Goal: Task Accomplishment & Management: Use online tool/utility

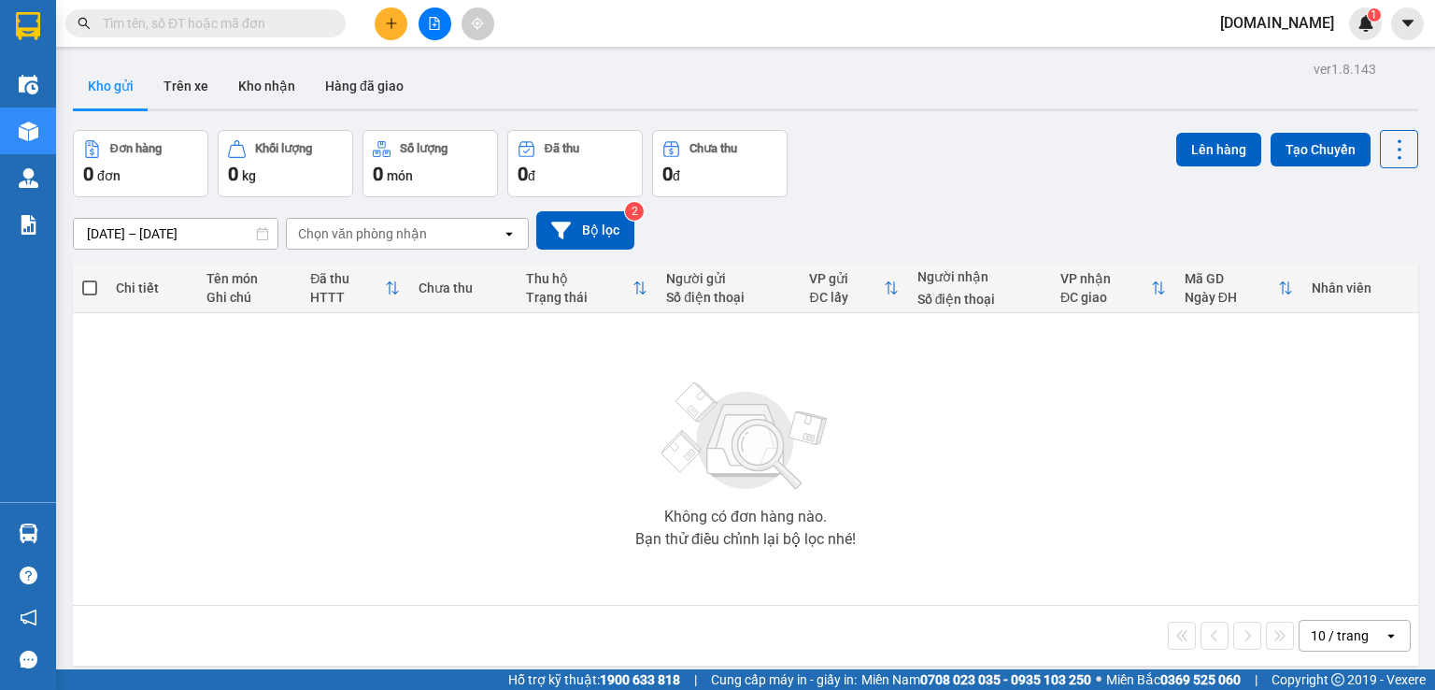
click at [1304, 20] on span "[DOMAIN_NAME]" at bounding box center [1277, 22] width 144 height 23
click at [1283, 61] on span "Đăng xuất" at bounding box center [1295, 58] width 85 height 21
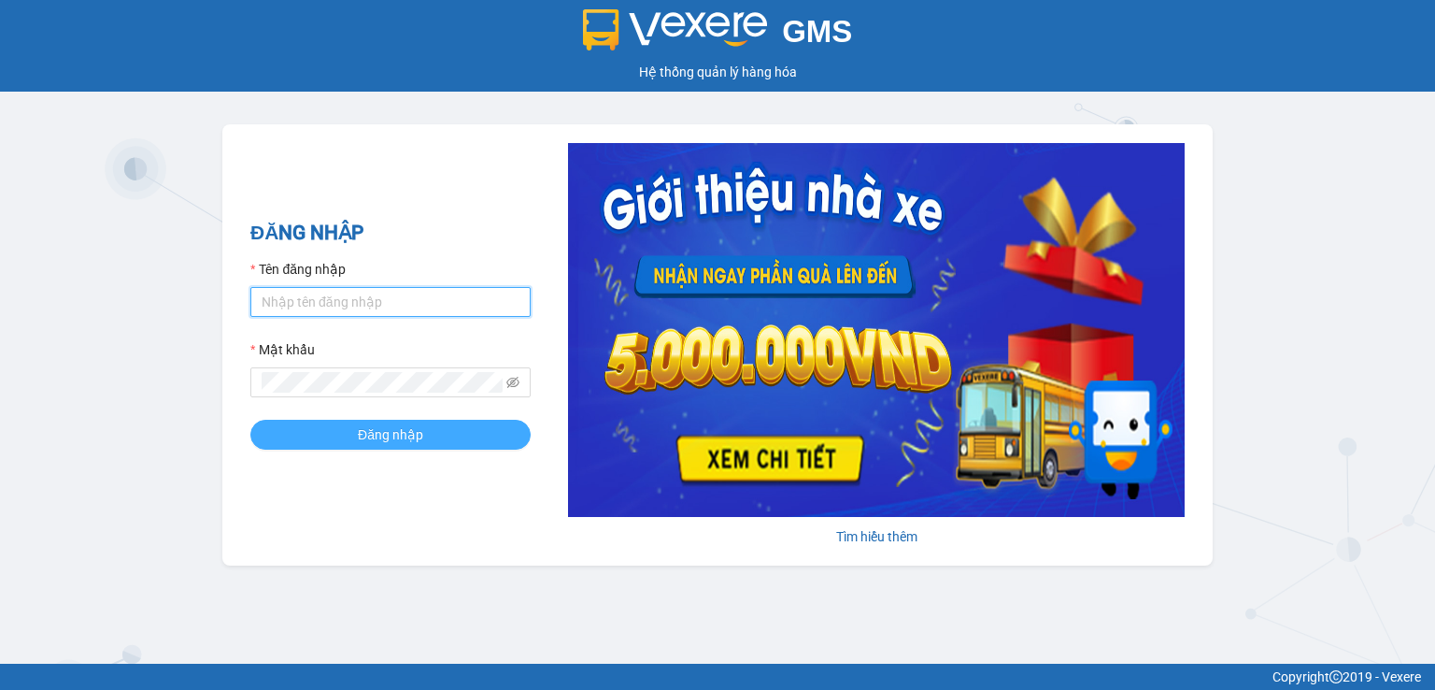
type input "[DOMAIN_NAME]"
click at [376, 444] on span "Đăng nhập" at bounding box center [390, 434] width 65 height 21
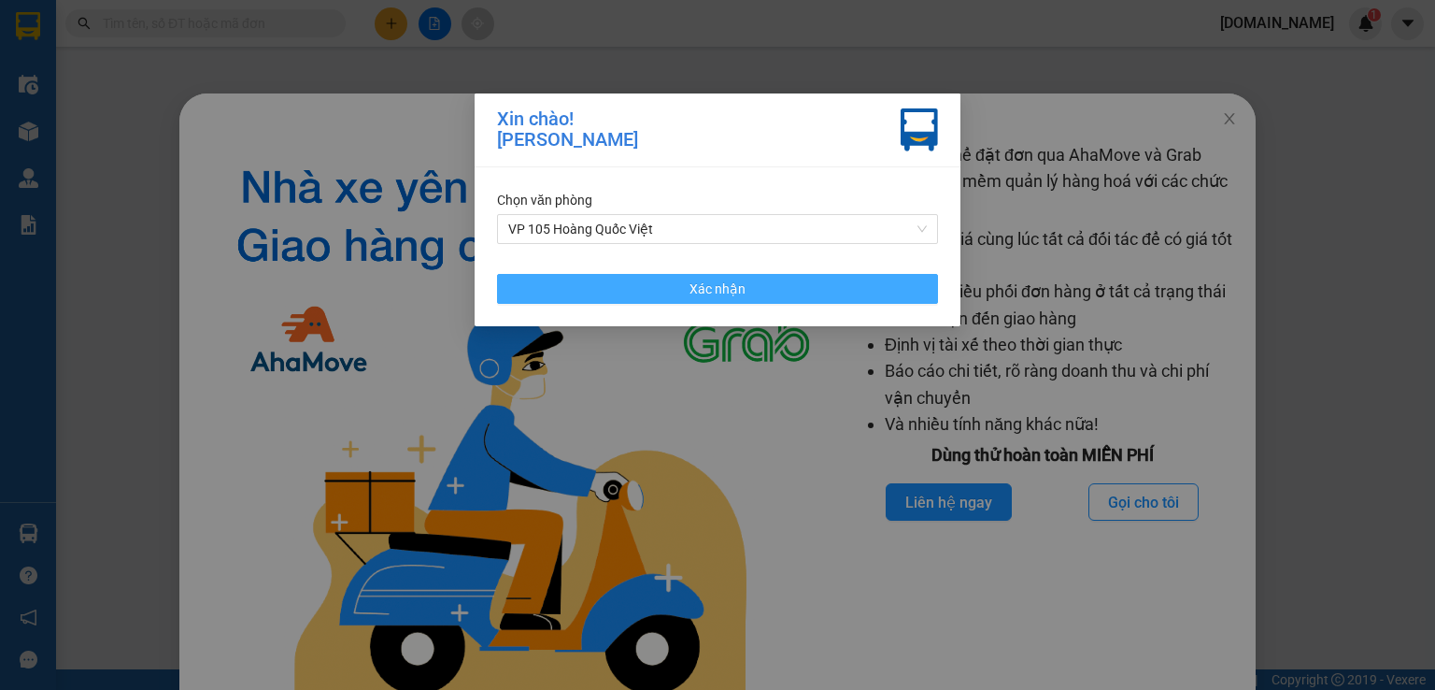
click at [688, 291] on button "Xác nhận" at bounding box center [717, 289] width 441 height 30
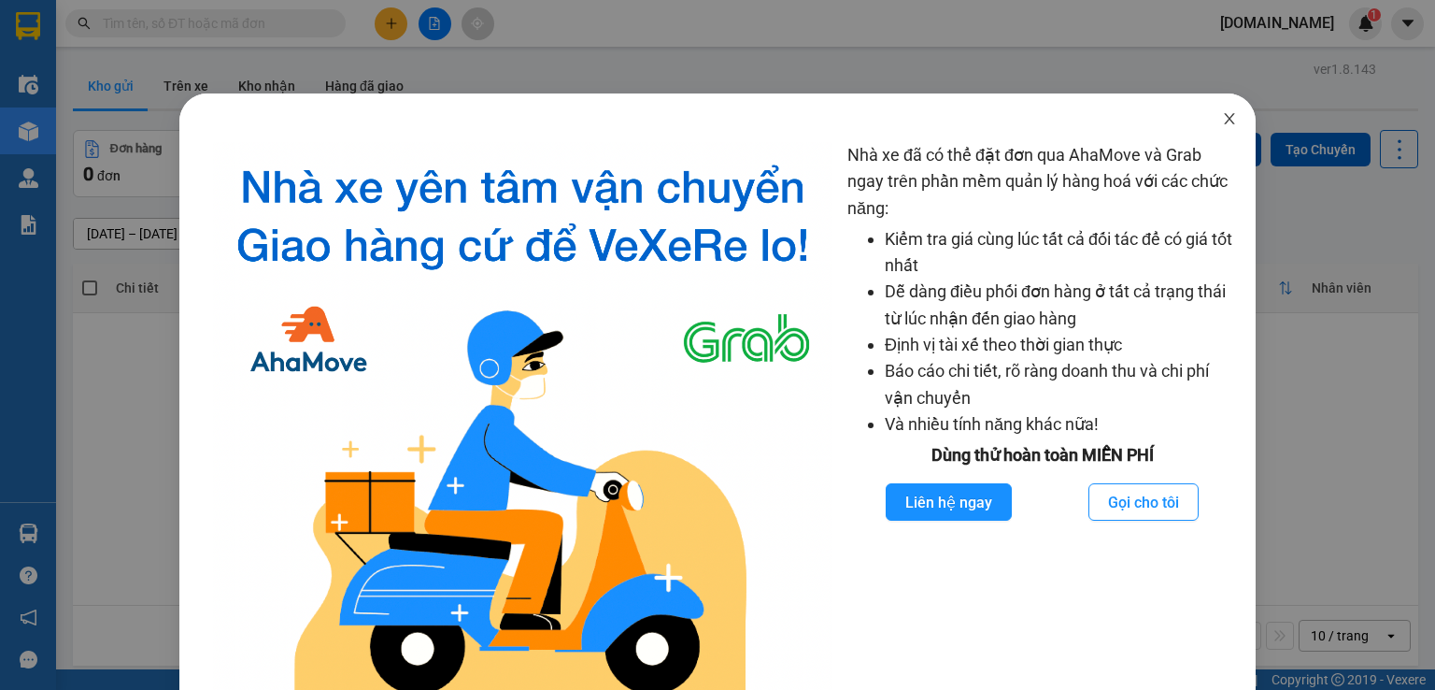
click at [1213, 129] on span "Close" at bounding box center [1230, 119] width 52 height 52
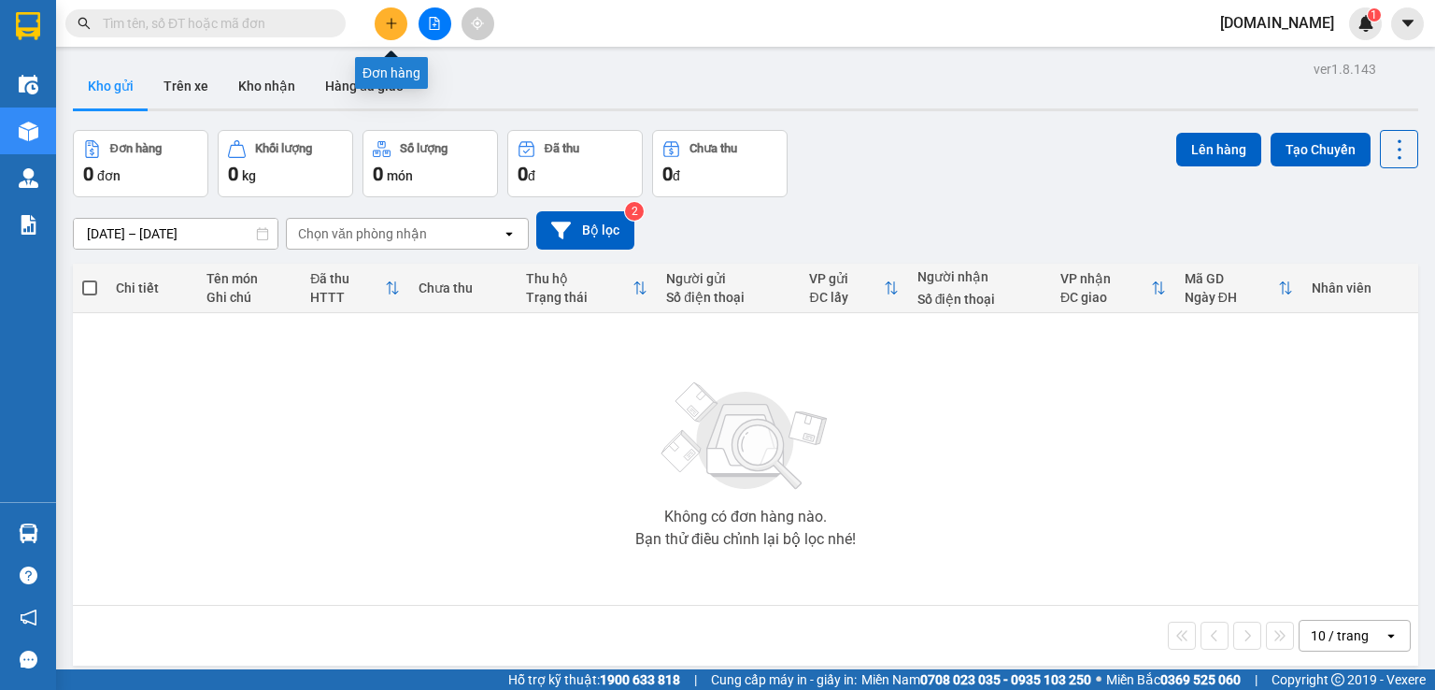
click at [388, 19] on button at bounding box center [391, 23] width 33 height 33
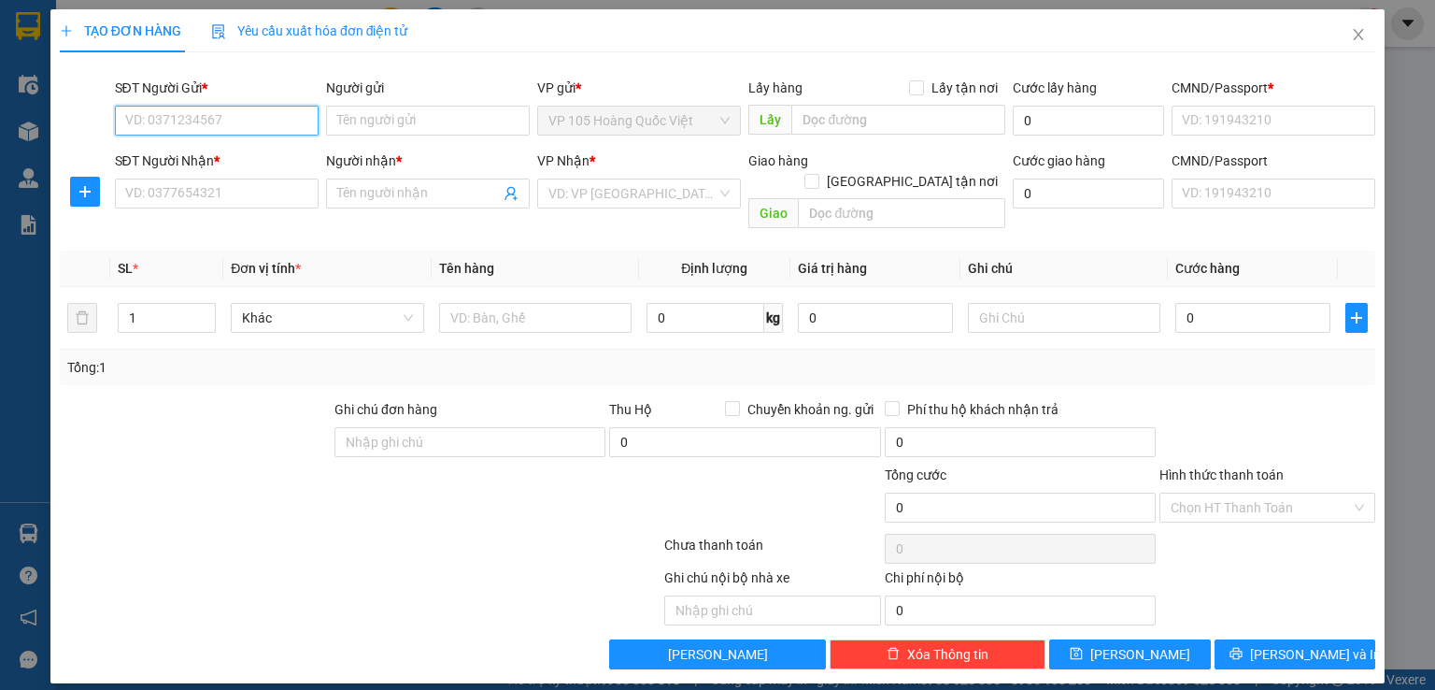
click at [223, 120] on input "SĐT Người Gửi *" at bounding box center [217, 121] width 204 height 30
click at [350, 119] on input "Người gửi" at bounding box center [428, 121] width 204 height 30
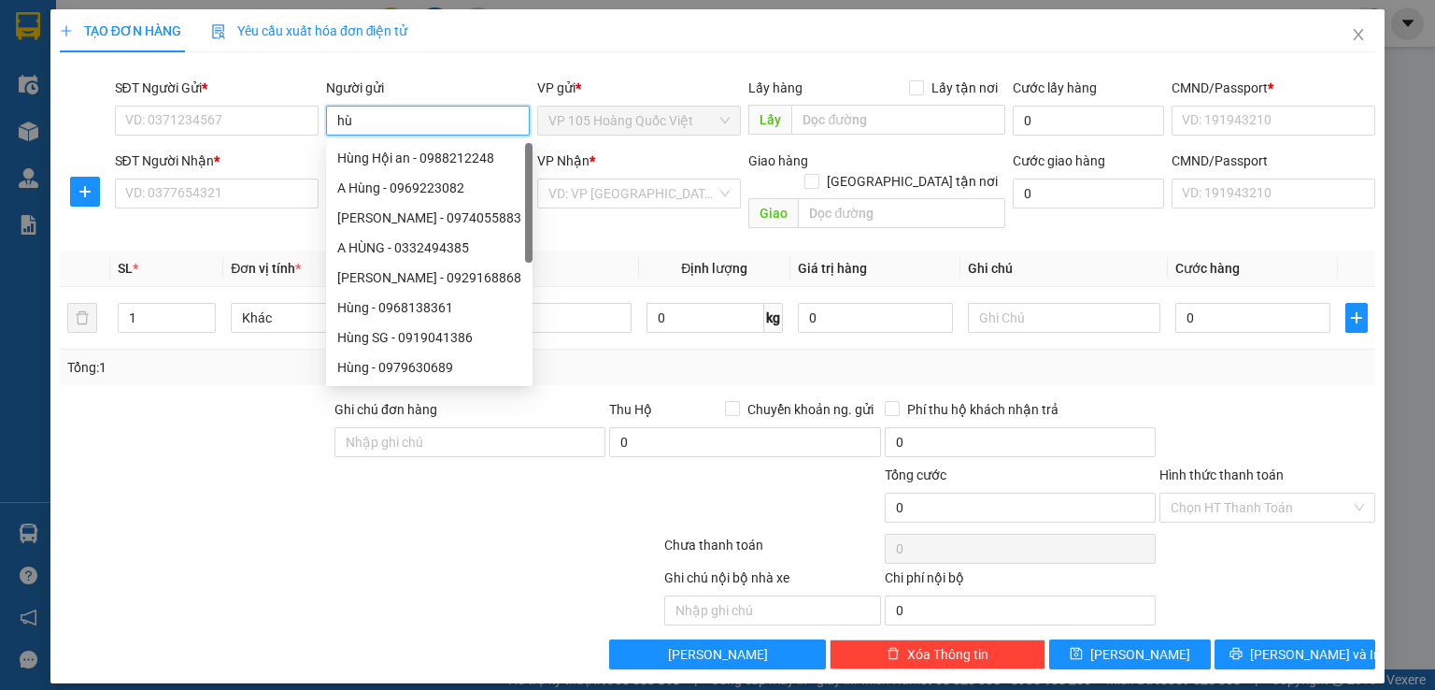
type input "h"
type input "Dũng"
click at [406, 154] on div "Dũng vực vòng - 0328371426" at bounding box center [429, 158] width 184 height 21
type input "0328371426"
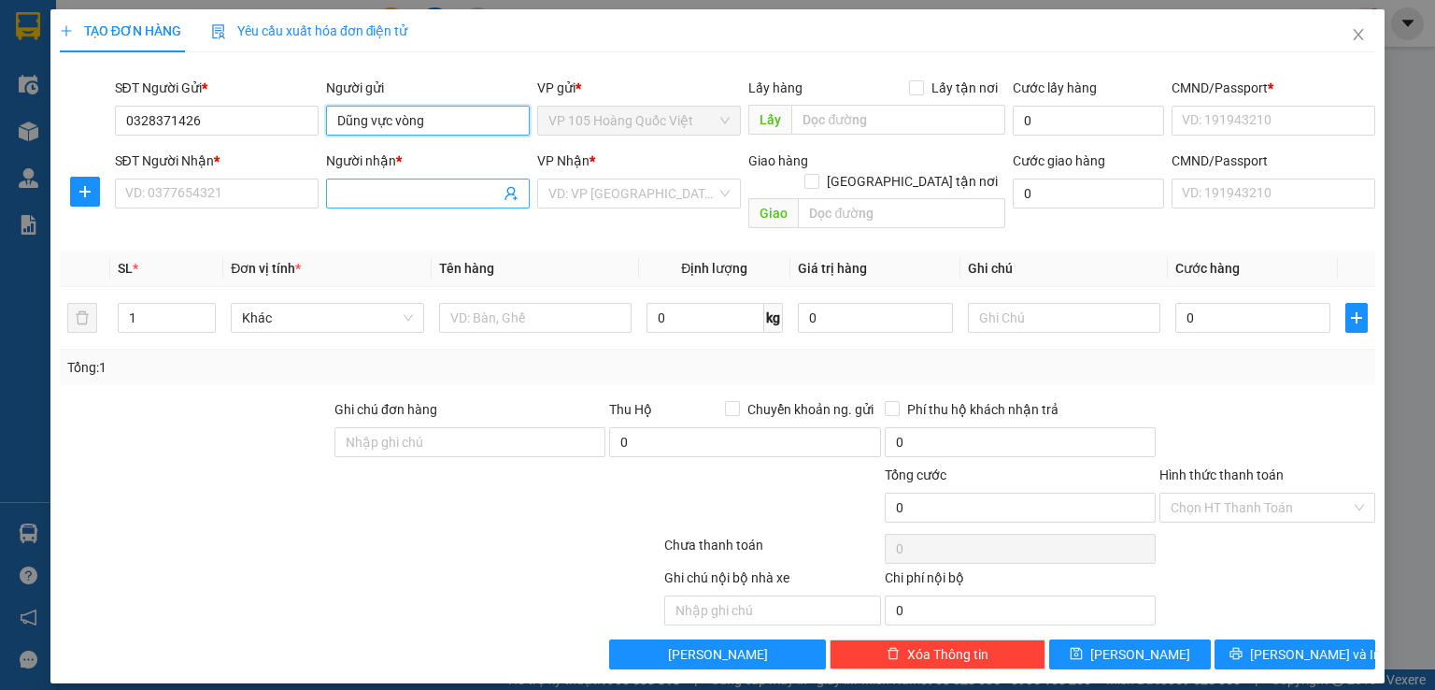
type input "Dũng vực vòng"
click at [405, 199] on input "Người nhận *" at bounding box center [418, 193] width 163 height 21
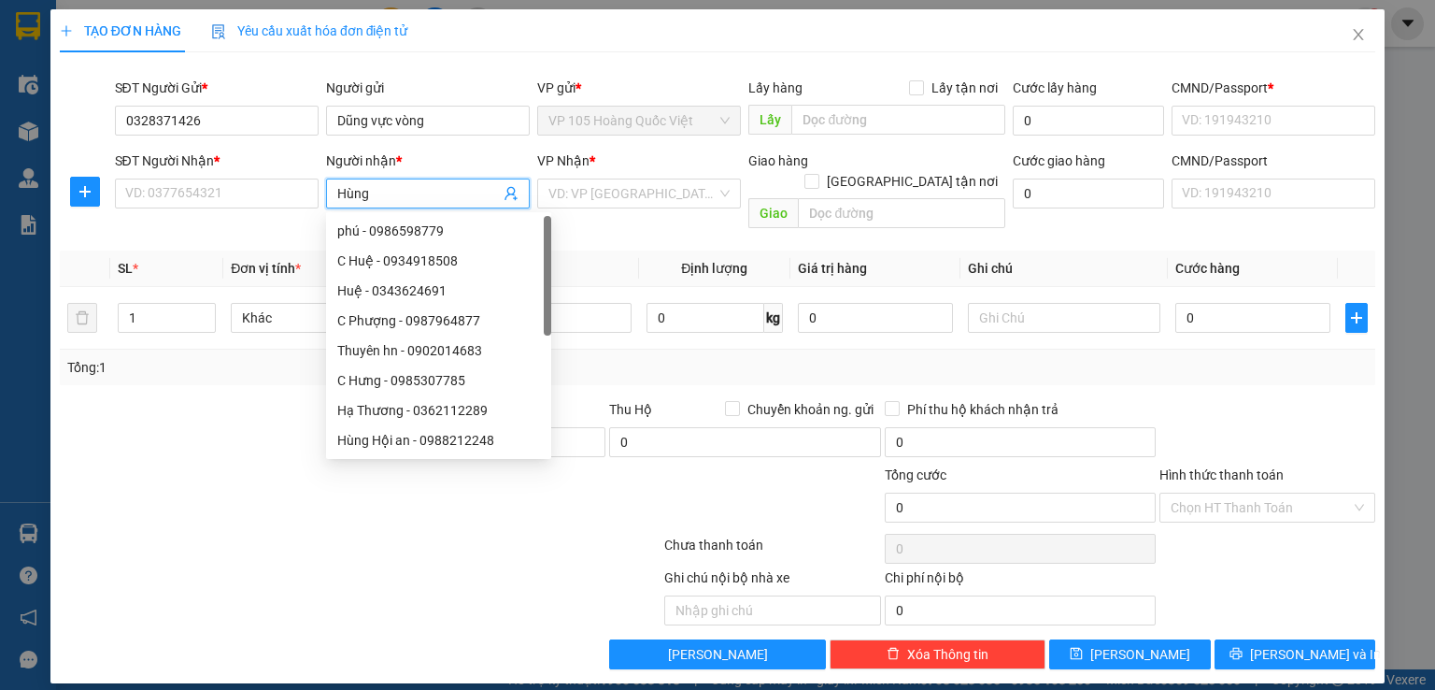
type input "Hùng"
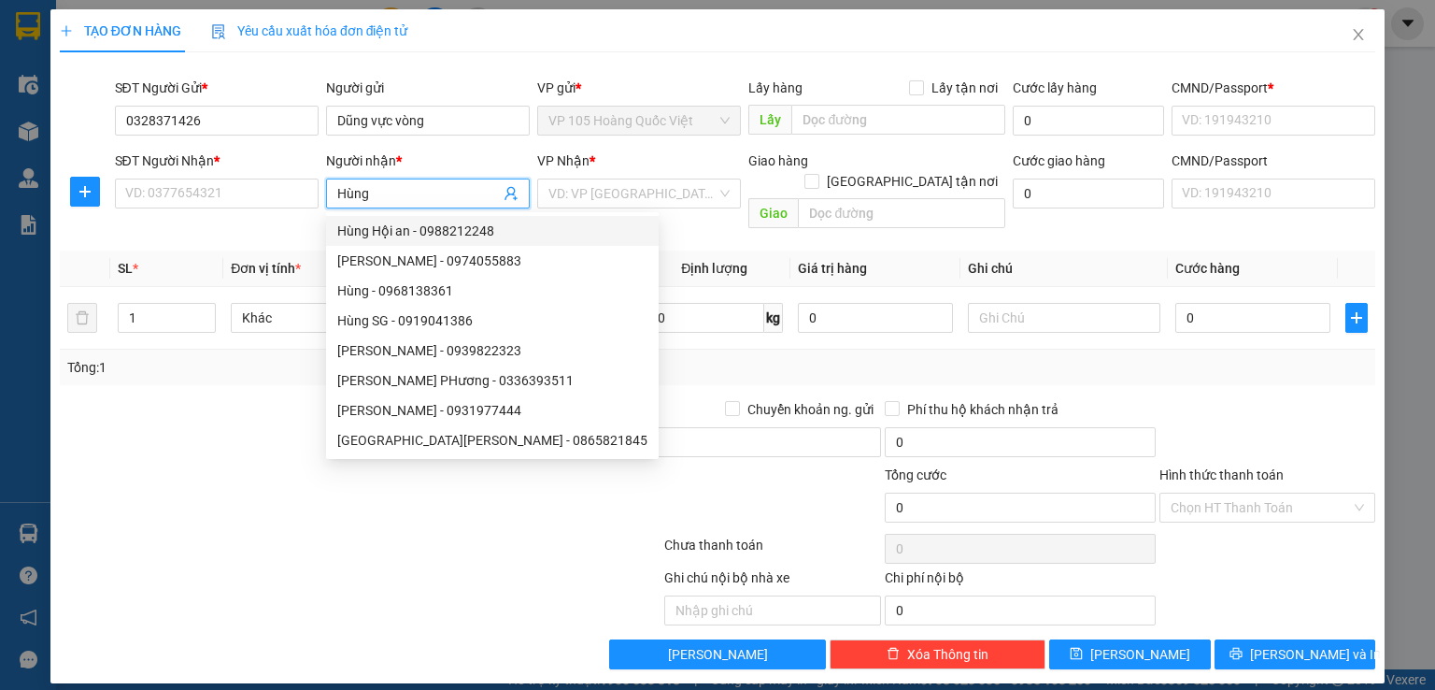
click at [418, 230] on div "Hùng Hội an - 0988212248" at bounding box center [492, 231] width 310 height 21
type input "0988212248"
type input "Hùng Hội an"
type input "Đà nẵng"
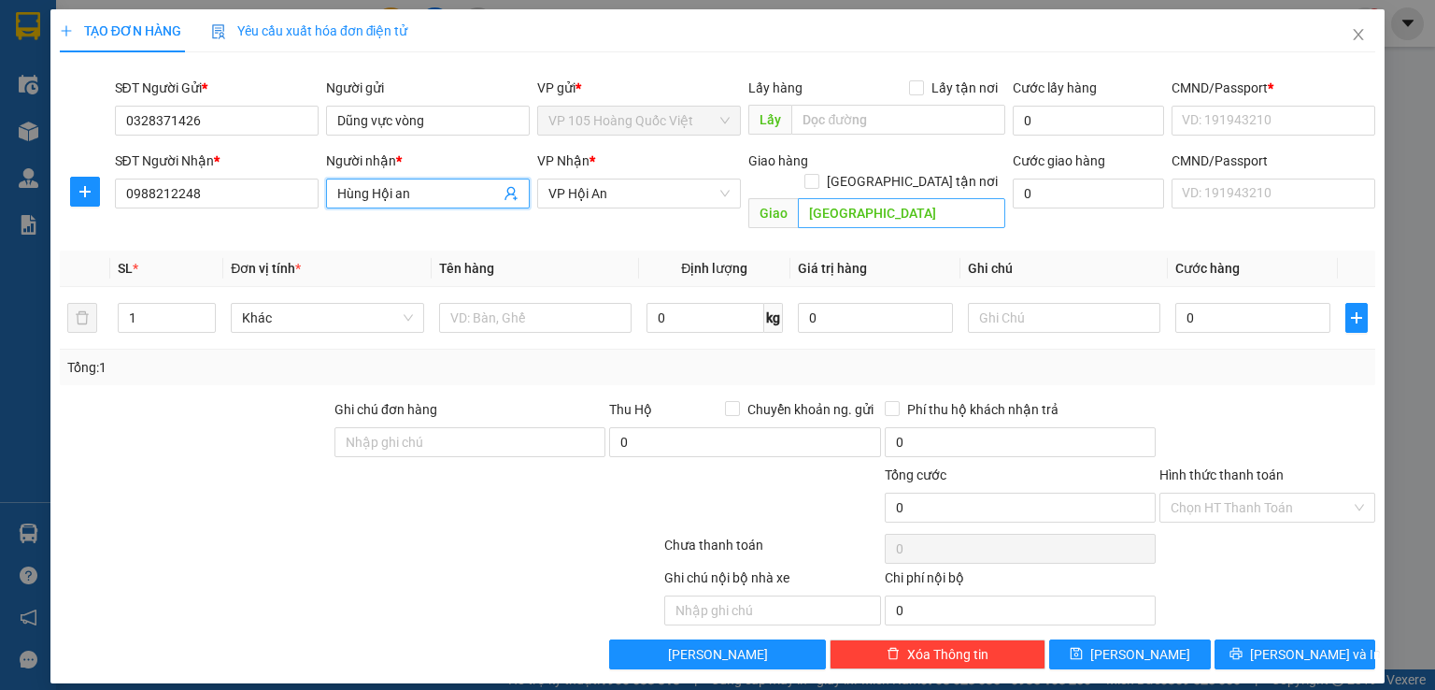
type input "Hùng Hội an"
click at [898, 198] on input "Đà nẵng" at bounding box center [901, 213] width 207 height 30
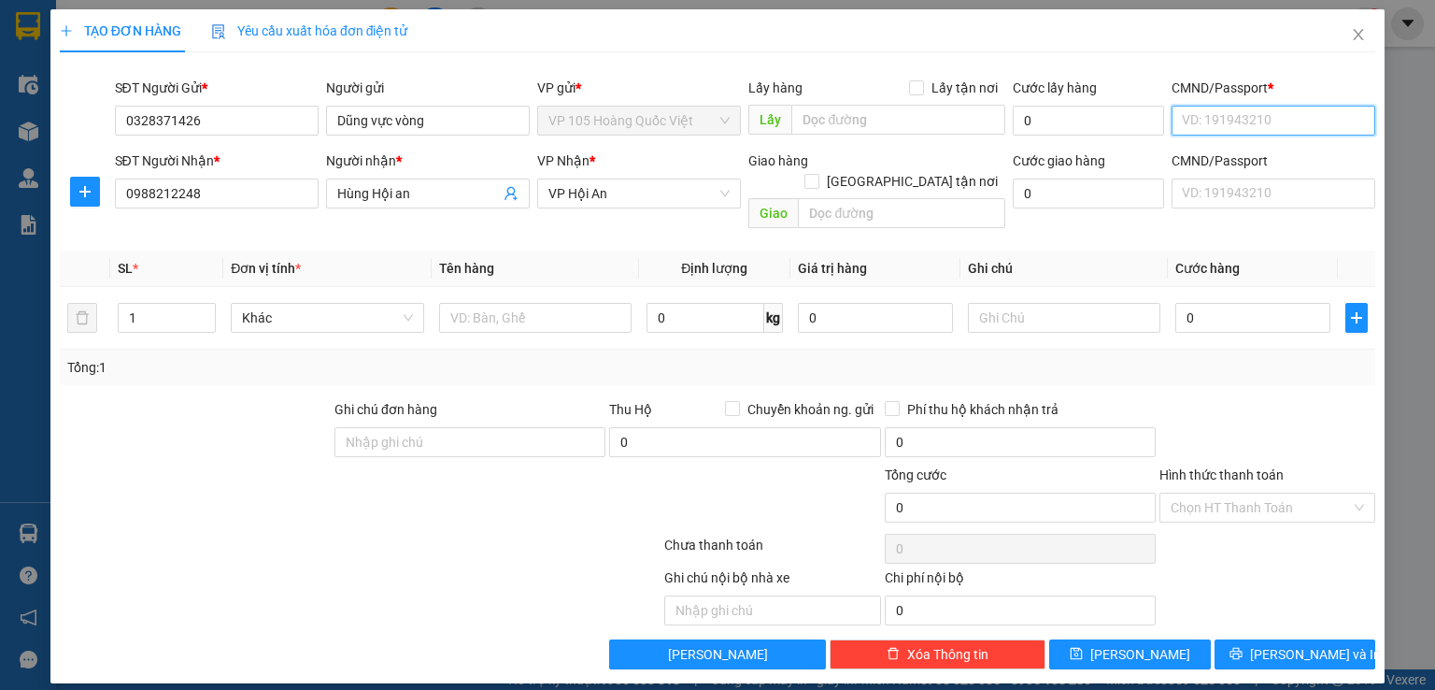
click at [1272, 119] on input "CMND/Passport *" at bounding box center [1274, 121] width 204 height 30
click at [1266, 154] on div "026080003286 | Không có địa chỉ" at bounding box center [1279, 158] width 193 height 21
type input "026080003286"
click at [1233, 303] on input "0" at bounding box center [1252, 318] width 155 height 30
type input "1"
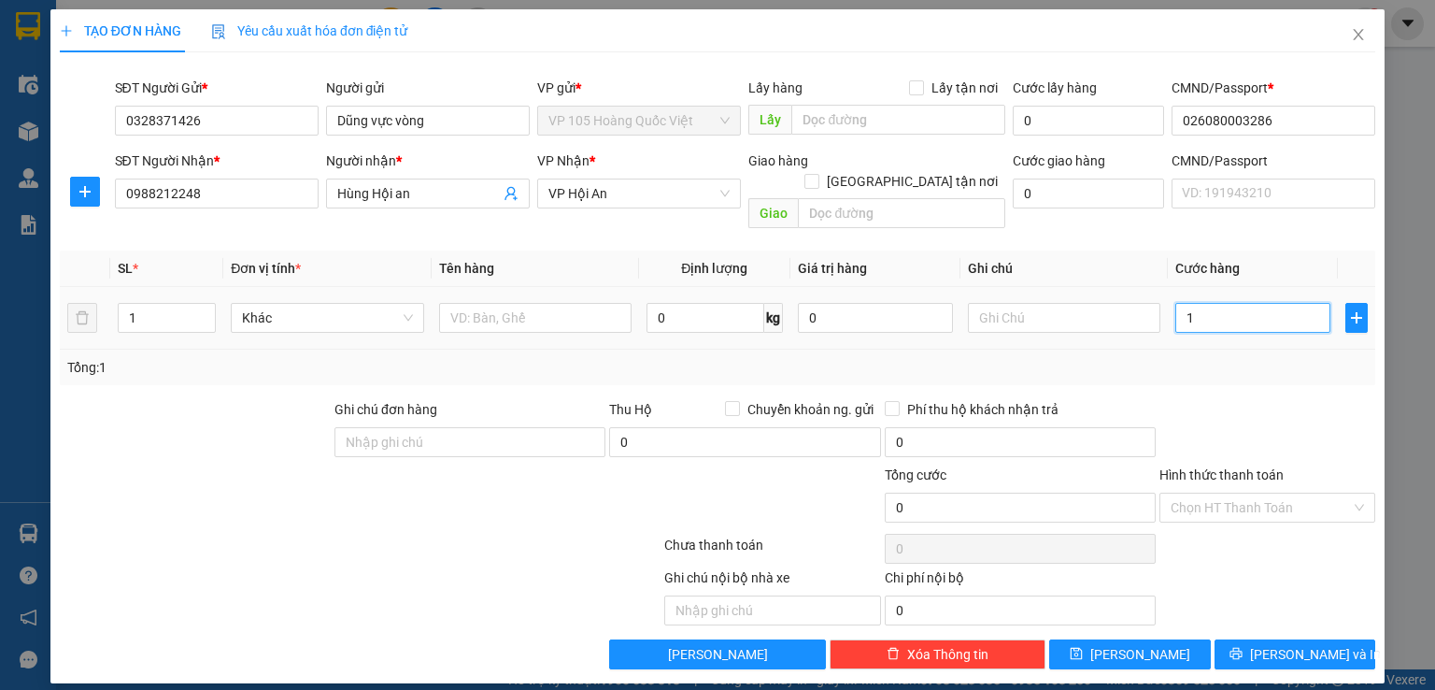
type input "1"
type input "12"
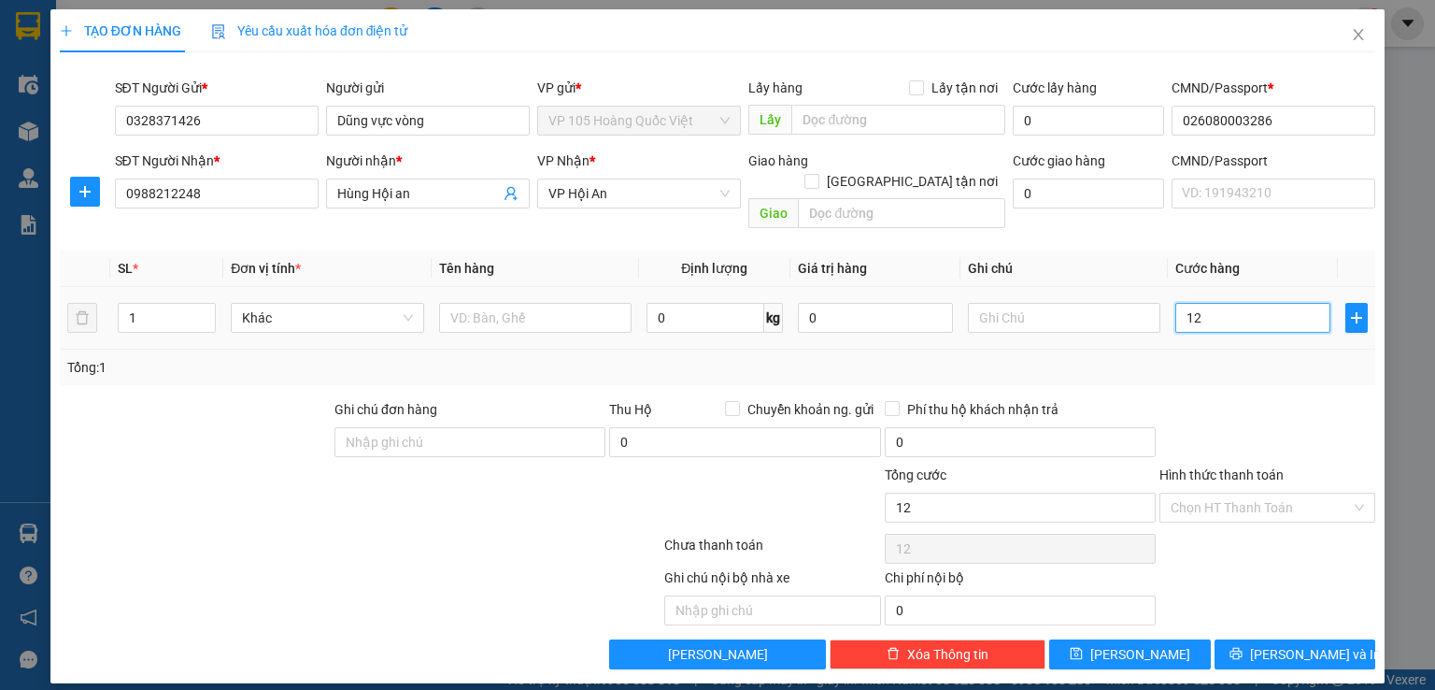
type input "125"
type input "1.250"
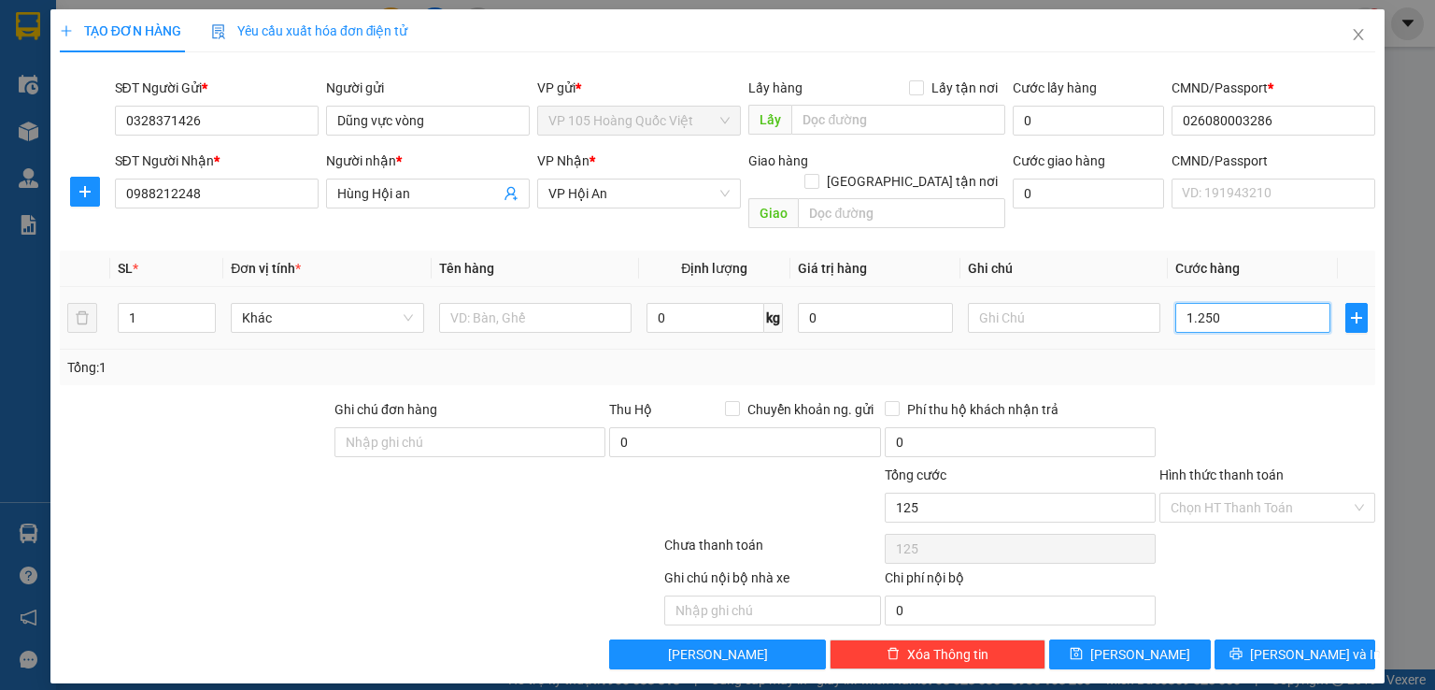
type input "1.250"
type input "12.500"
type input "125.000"
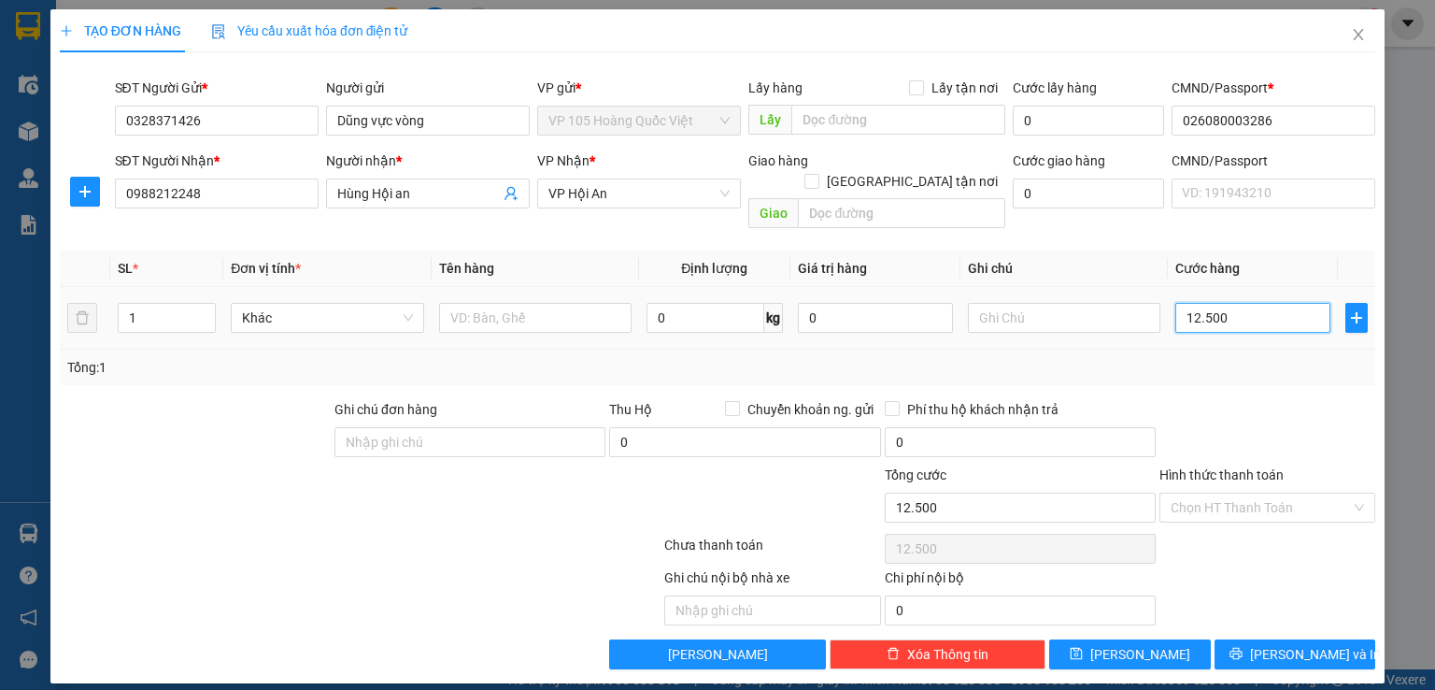
type input "125.000"
type input "1.250.000"
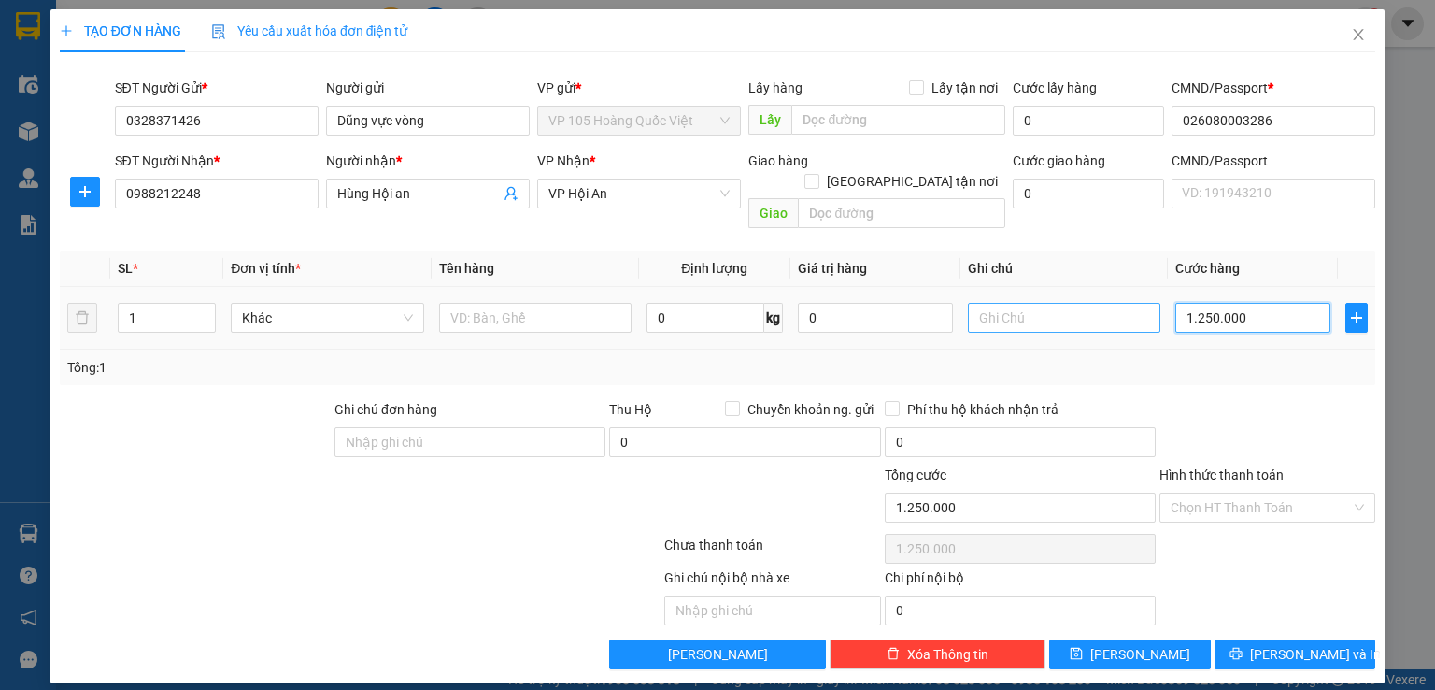
type input "1.250.000"
click at [1032, 303] on input "text" at bounding box center [1064, 318] width 192 height 30
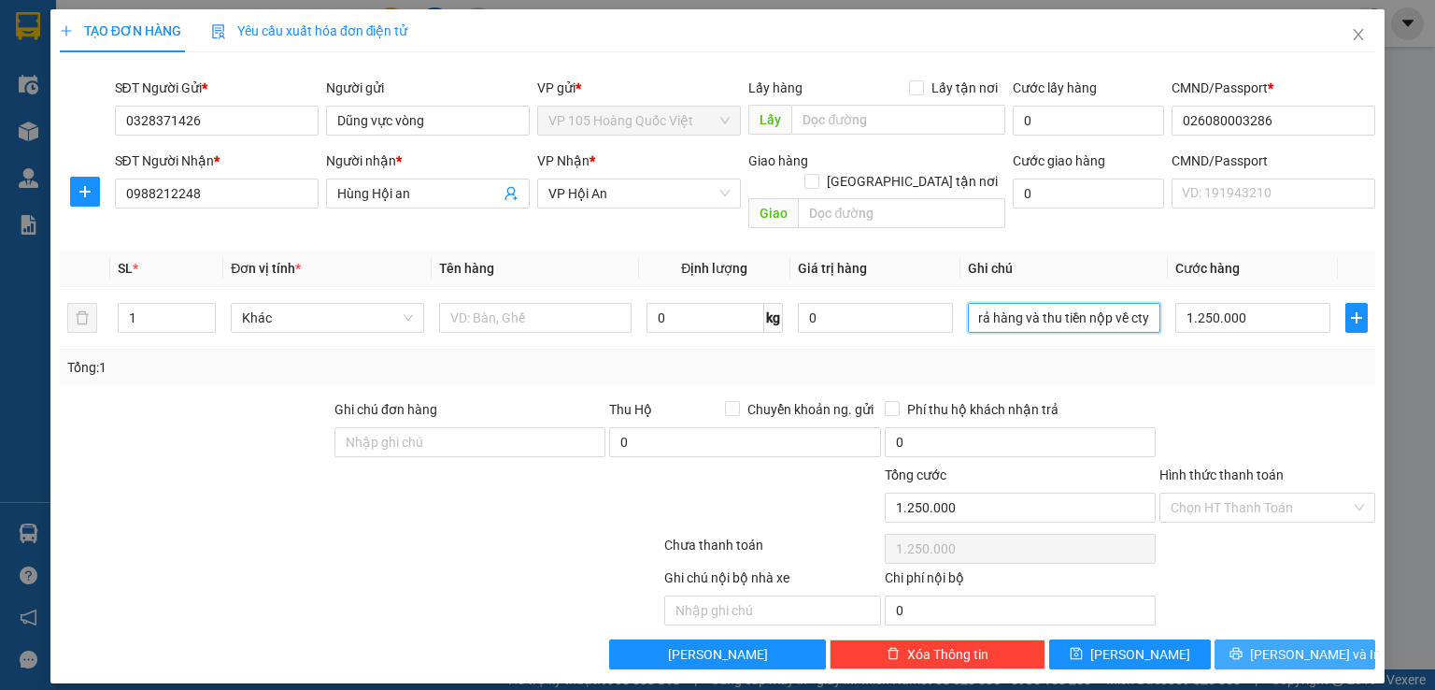
type input "LX Trả hàng và thu tiền nộp về cty"
click at [1327, 644] on span "Lưu và In" at bounding box center [1315, 654] width 131 height 21
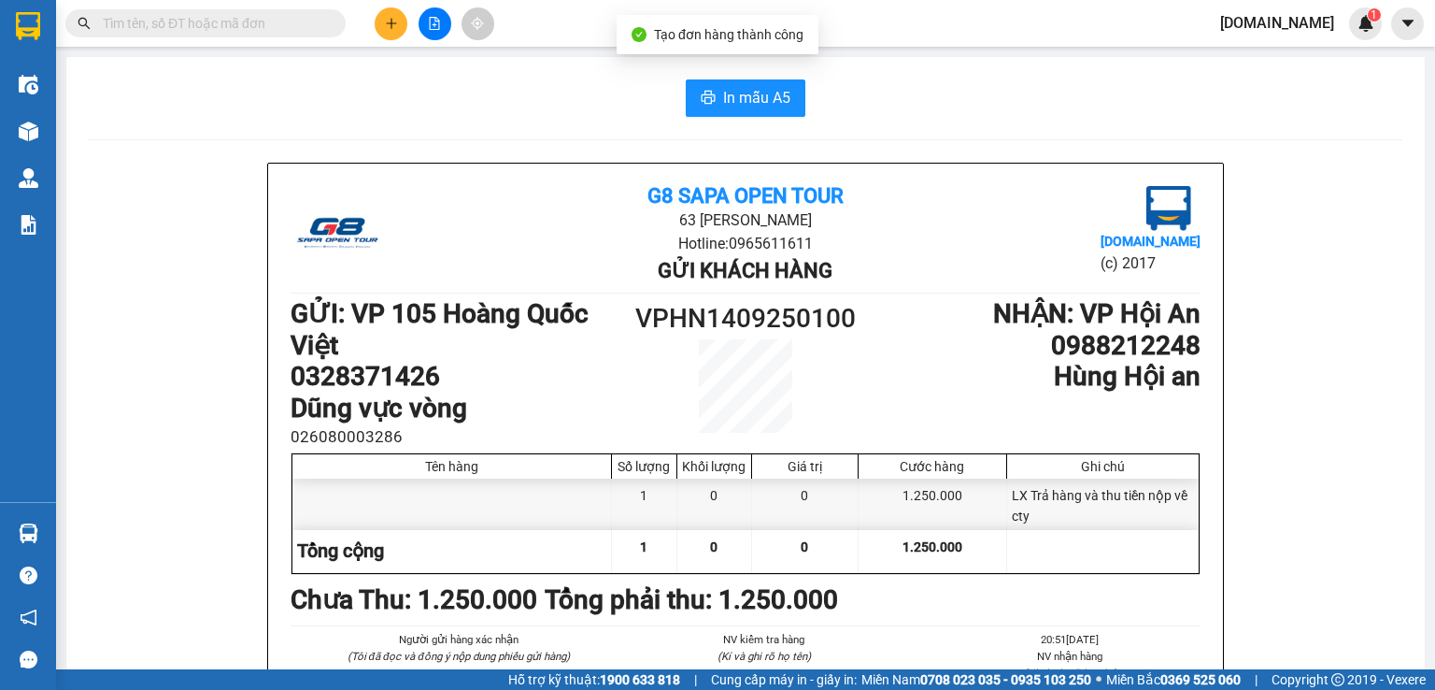
scroll to position [93, 0]
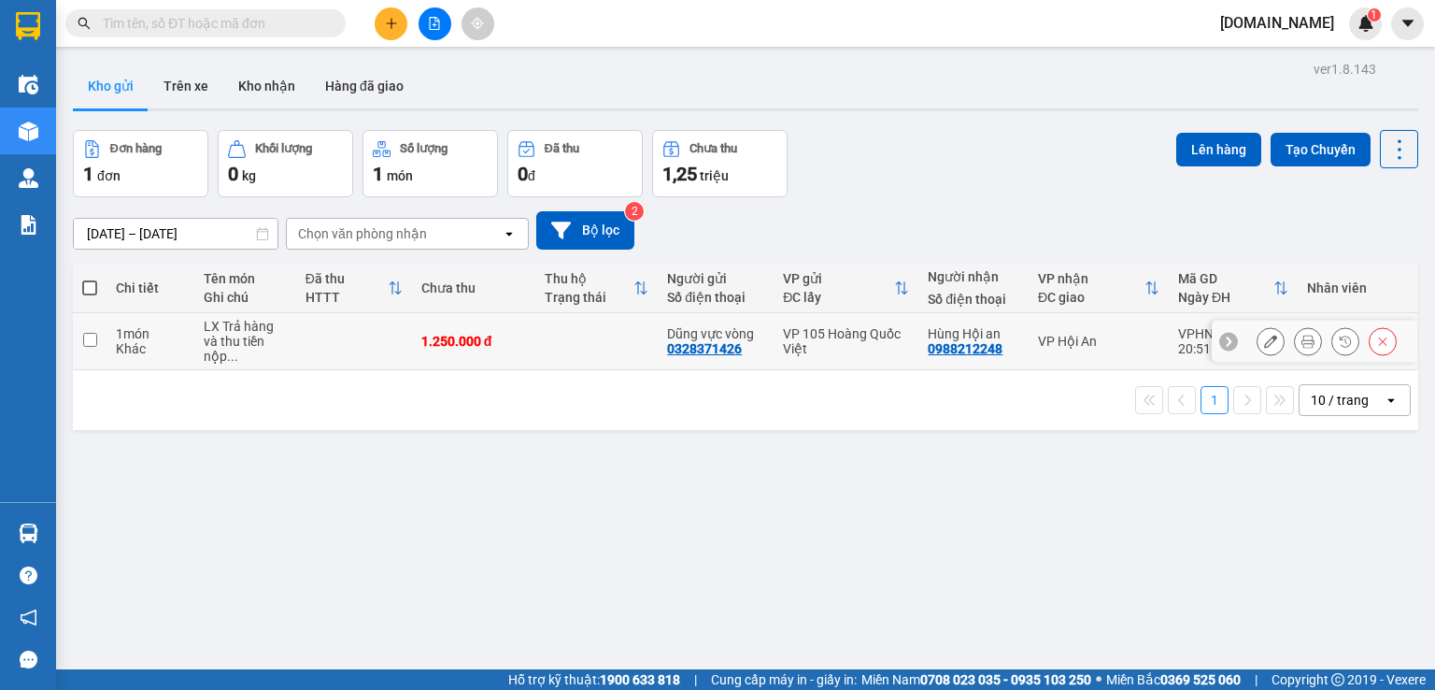
click at [573, 336] on td at bounding box center [596, 341] width 123 height 57
checkbox input "true"
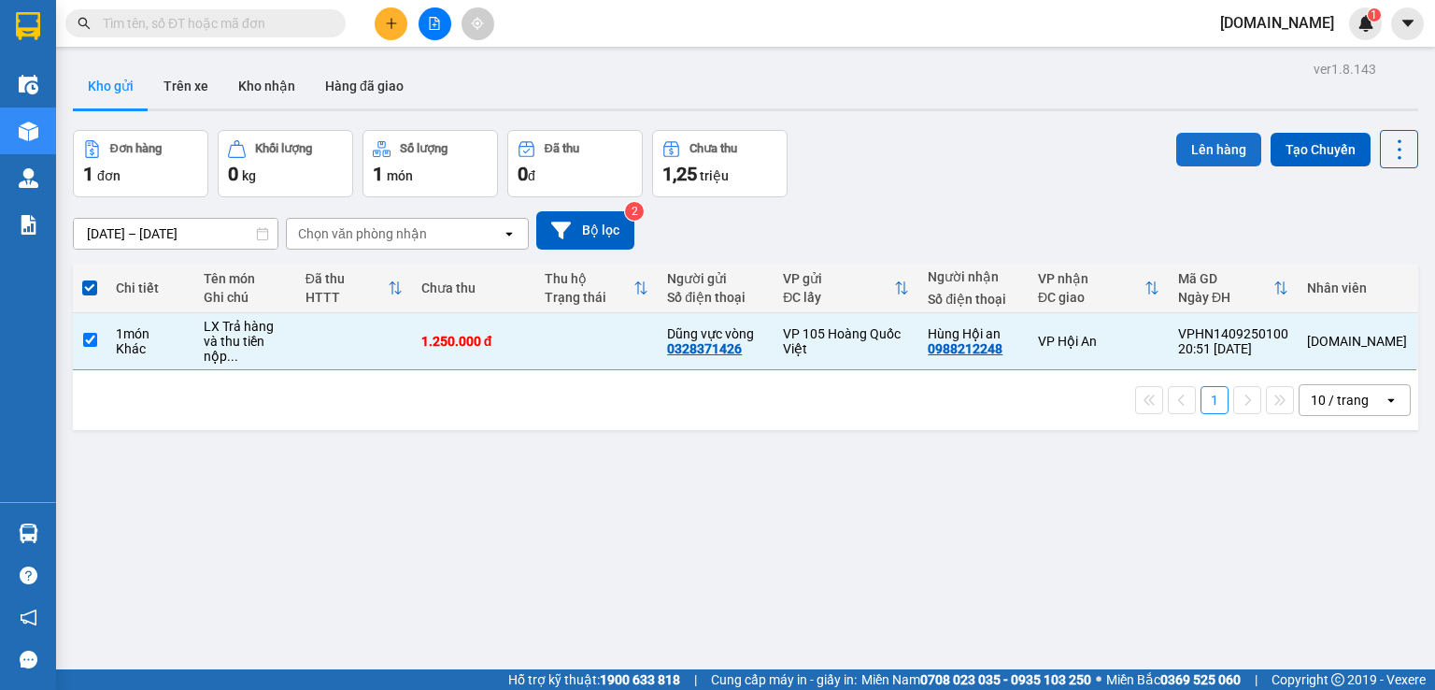
click at [1222, 154] on button "Lên hàng" at bounding box center [1218, 150] width 85 height 34
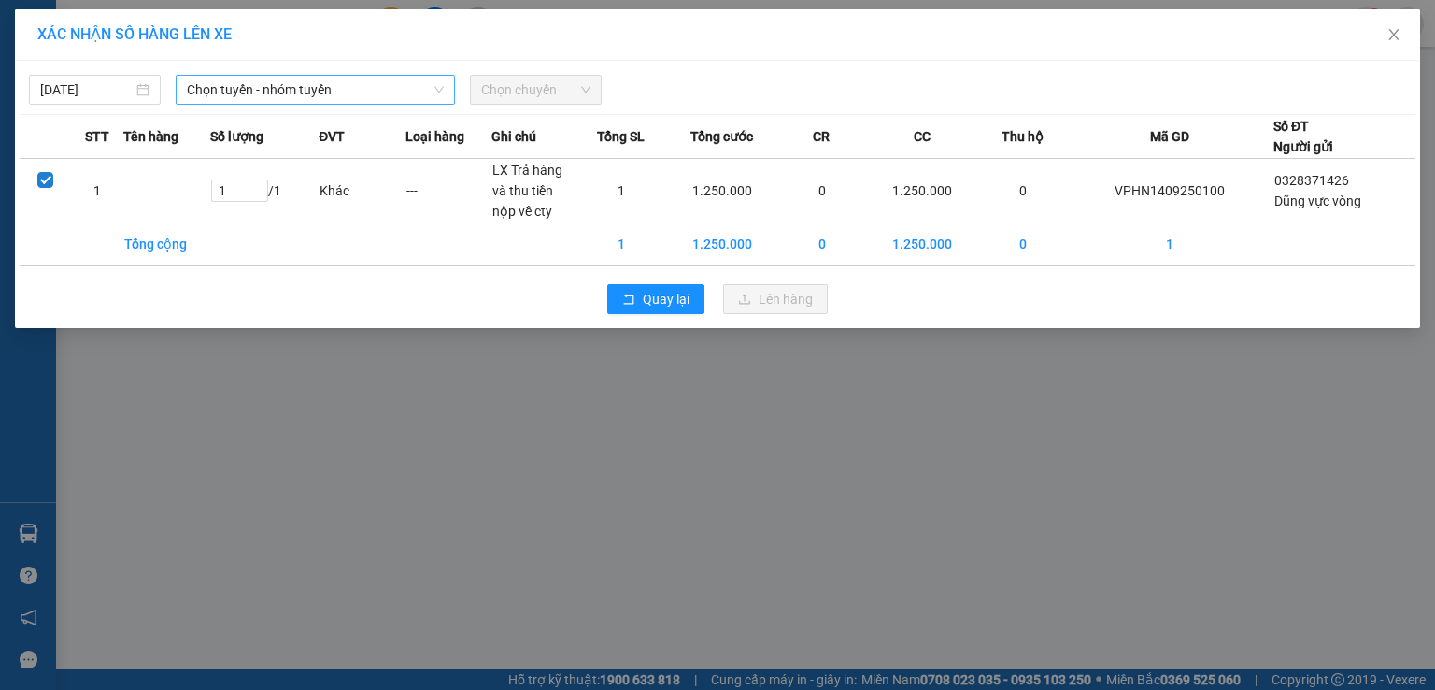
click at [367, 91] on span "Chọn tuyến - nhóm tuyến" at bounding box center [315, 90] width 257 height 28
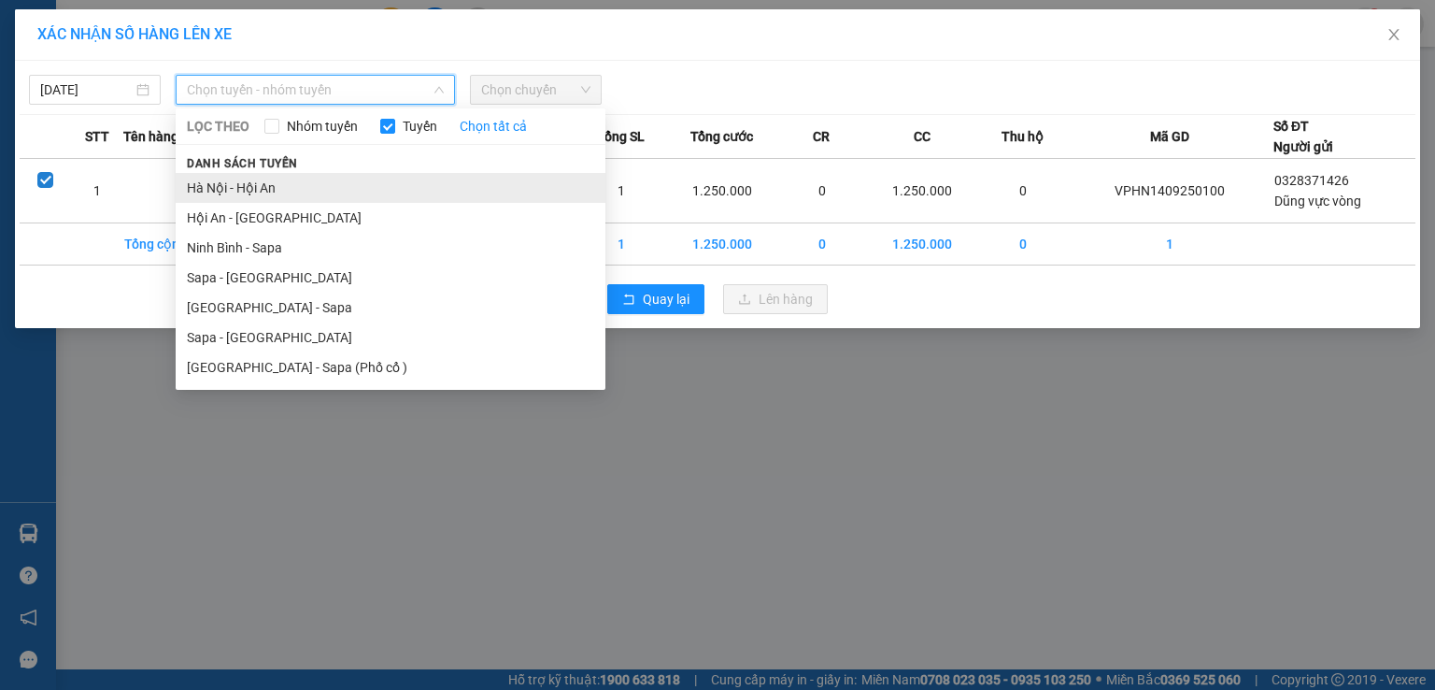
click at [340, 184] on li "Hà Nội - Hội An" at bounding box center [391, 188] width 430 height 30
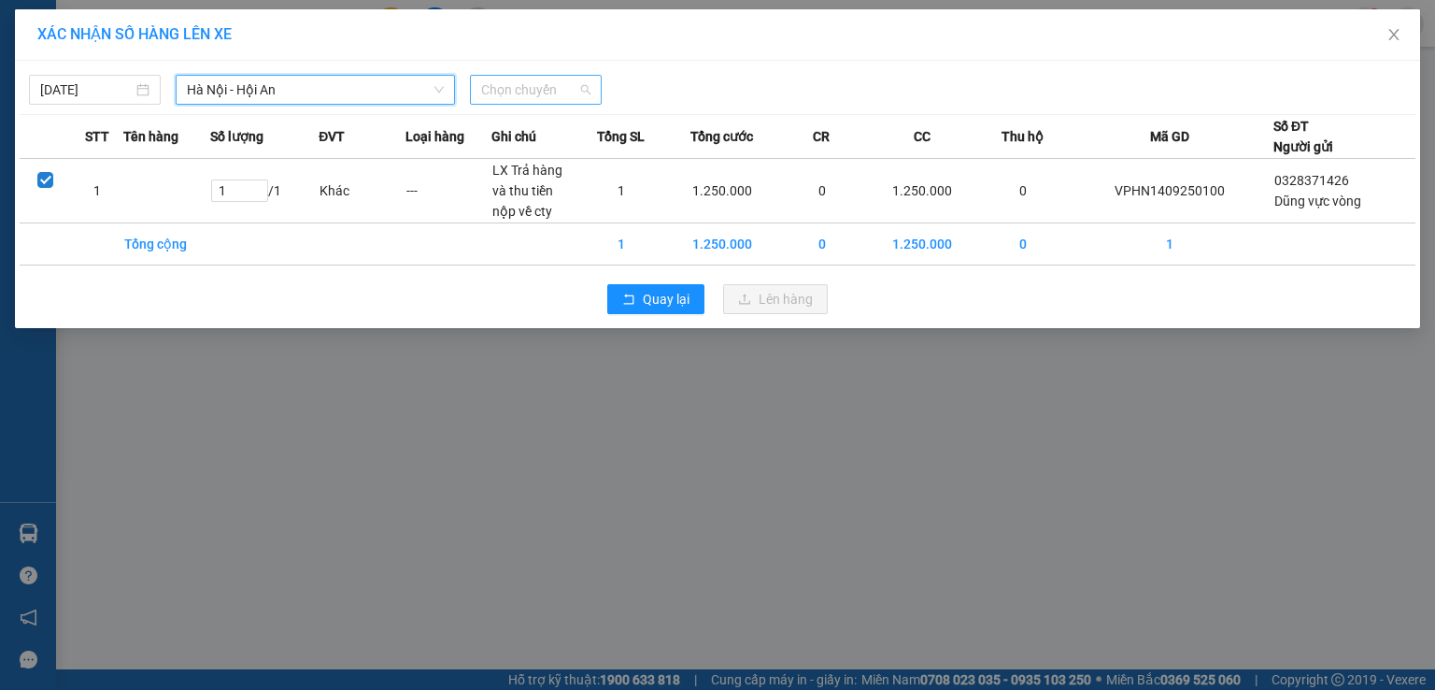
click at [522, 87] on span "Chọn chuyến" at bounding box center [535, 90] width 109 height 28
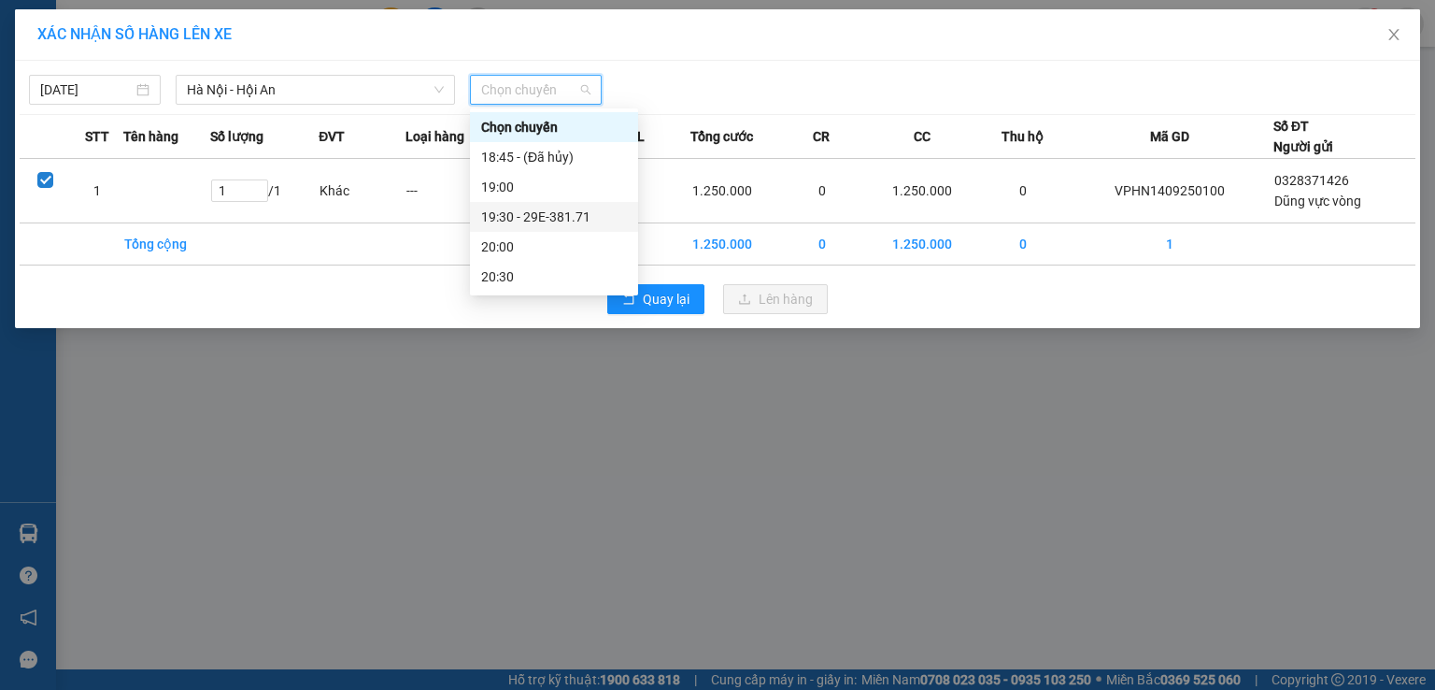
click at [568, 221] on div "19:30 - 29E-381.71" at bounding box center [554, 217] width 146 height 21
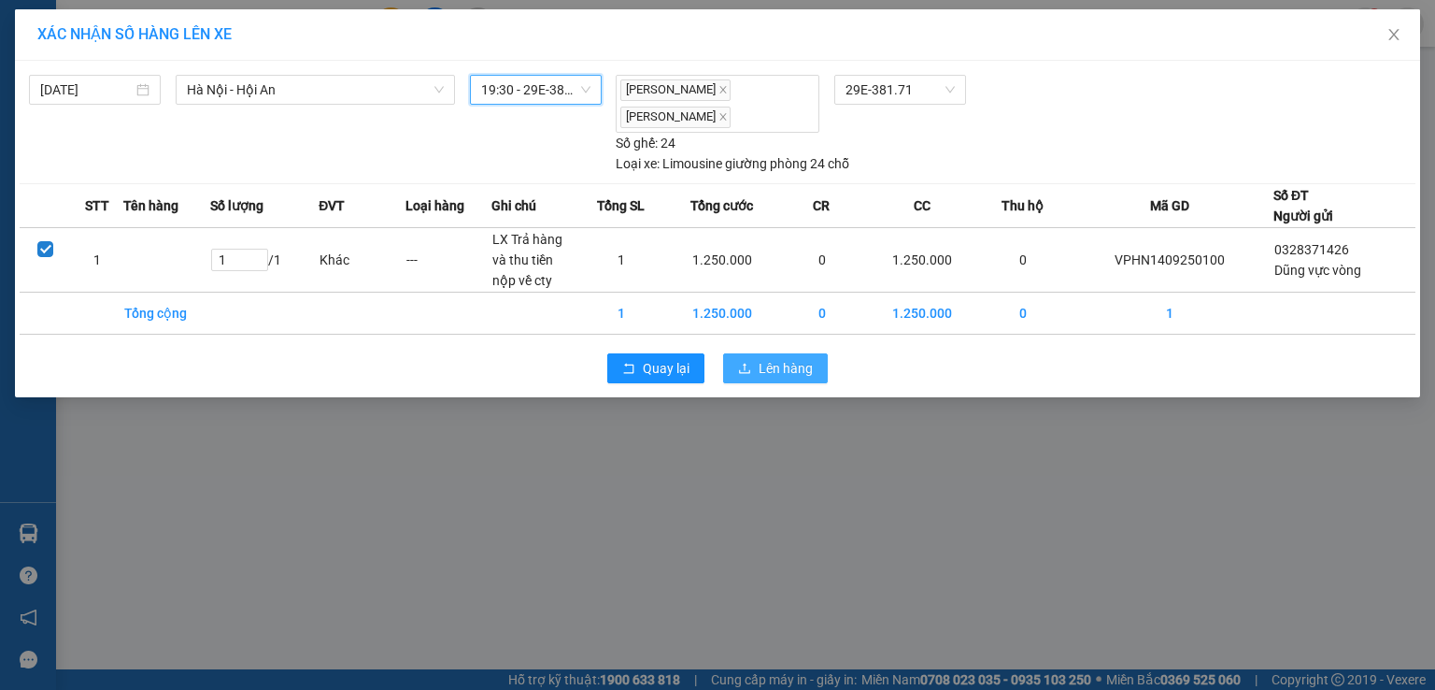
click at [759, 363] on span "Lên hàng" at bounding box center [786, 368] width 54 height 21
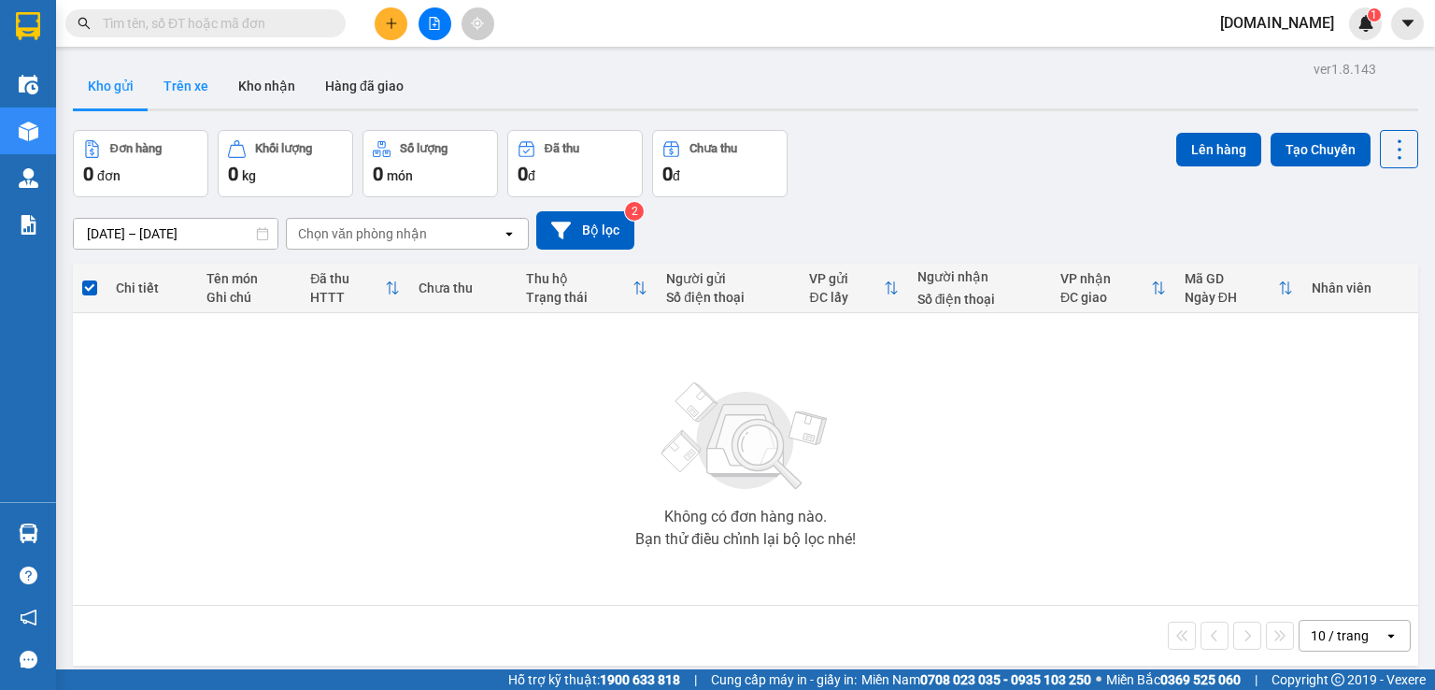
click at [204, 94] on button "Trên xe" at bounding box center [186, 86] width 75 height 45
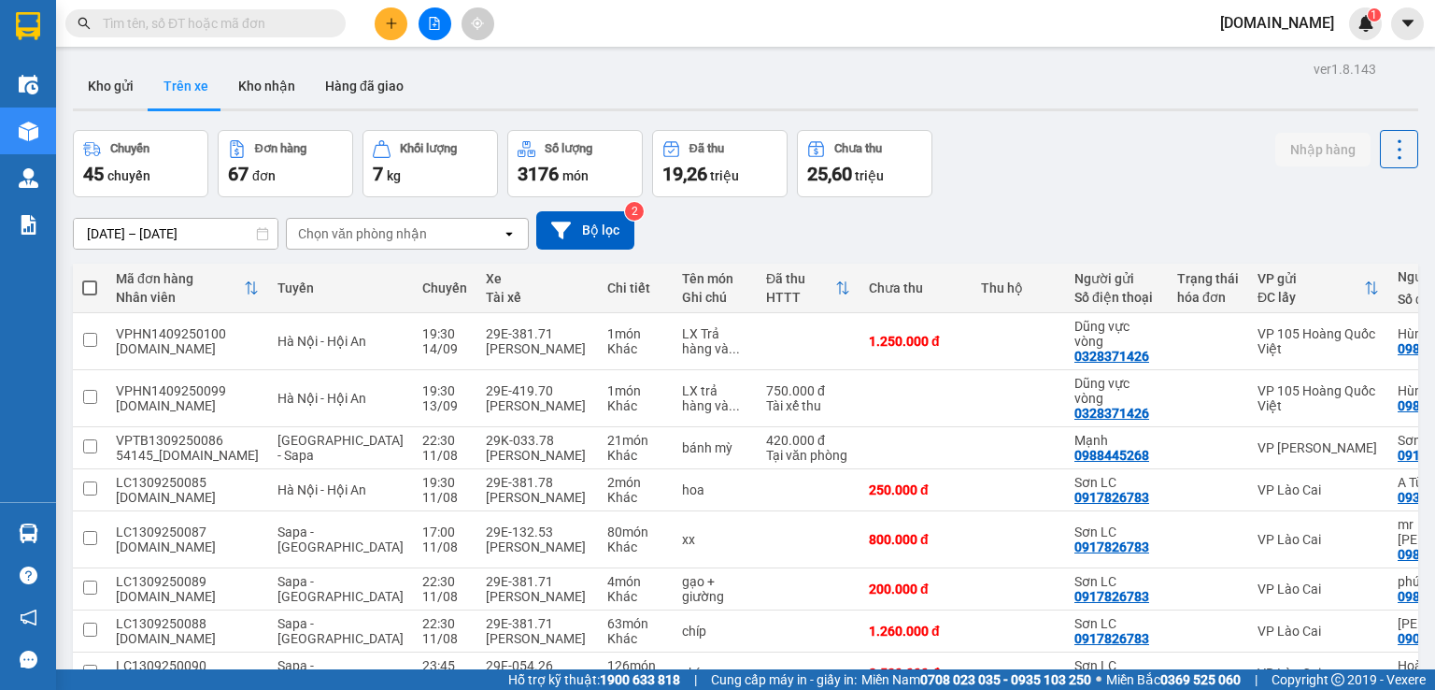
click at [1279, 25] on span "[DOMAIN_NAME]" at bounding box center [1277, 22] width 144 height 23
click at [1089, 86] on div "Kho gửi Trên xe Kho nhận Hàng đã giao" at bounding box center [746, 89] width 1346 height 50
